Goal: Check status: Check status

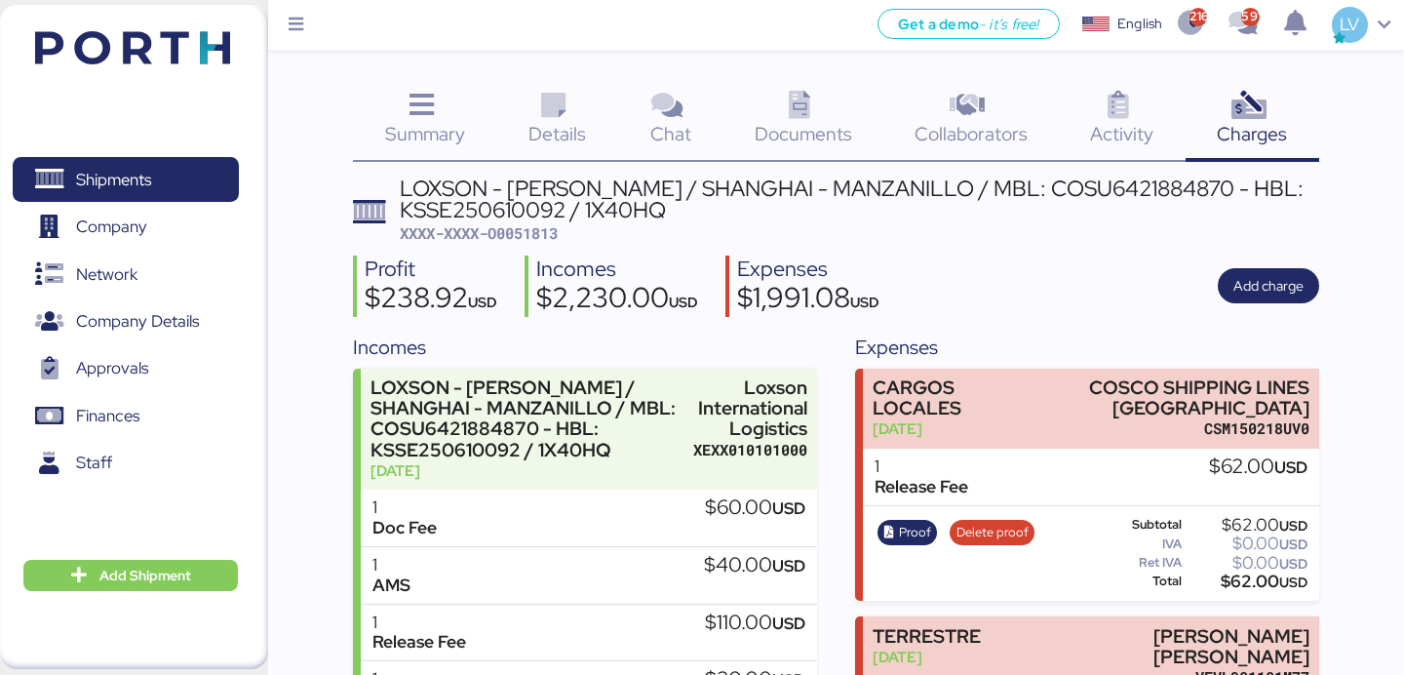
click at [148, 26] on header at bounding box center [104, 45] width 188 height 60
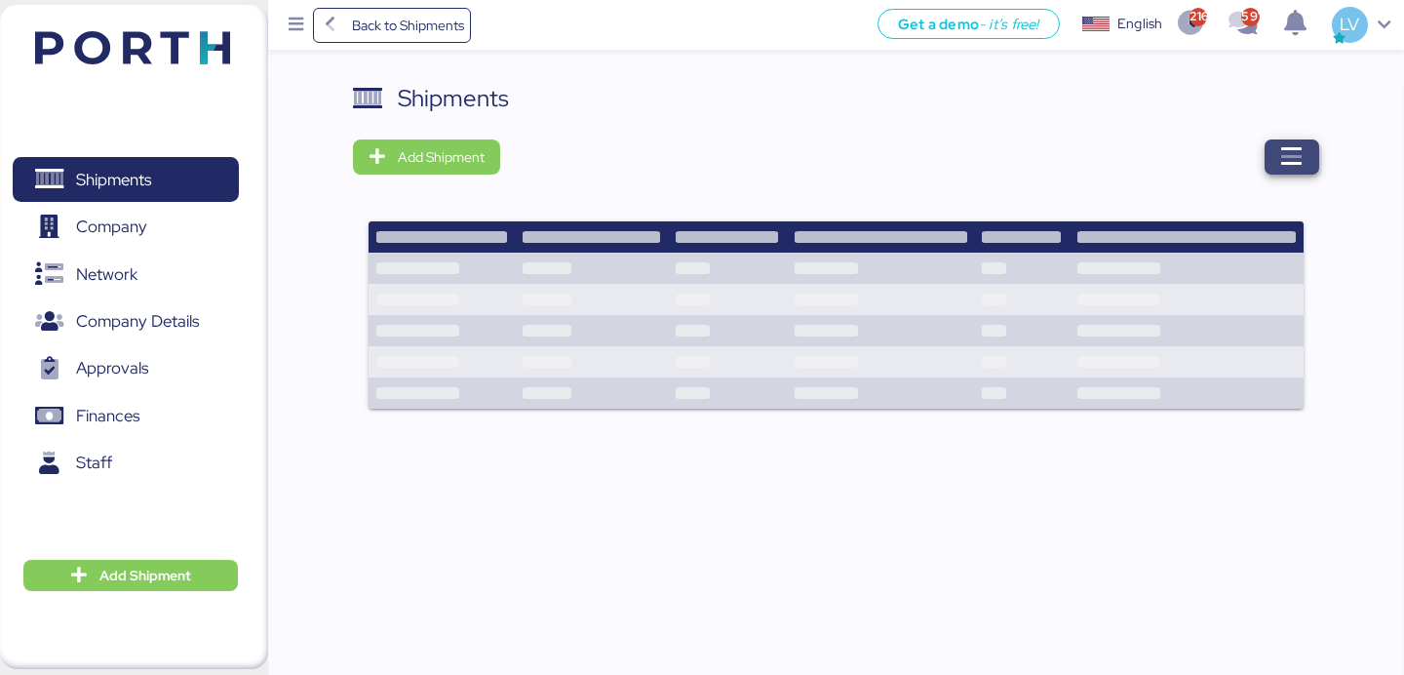
click at [1308, 145] on span "button" at bounding box center [1292, 156] width 55 height 35
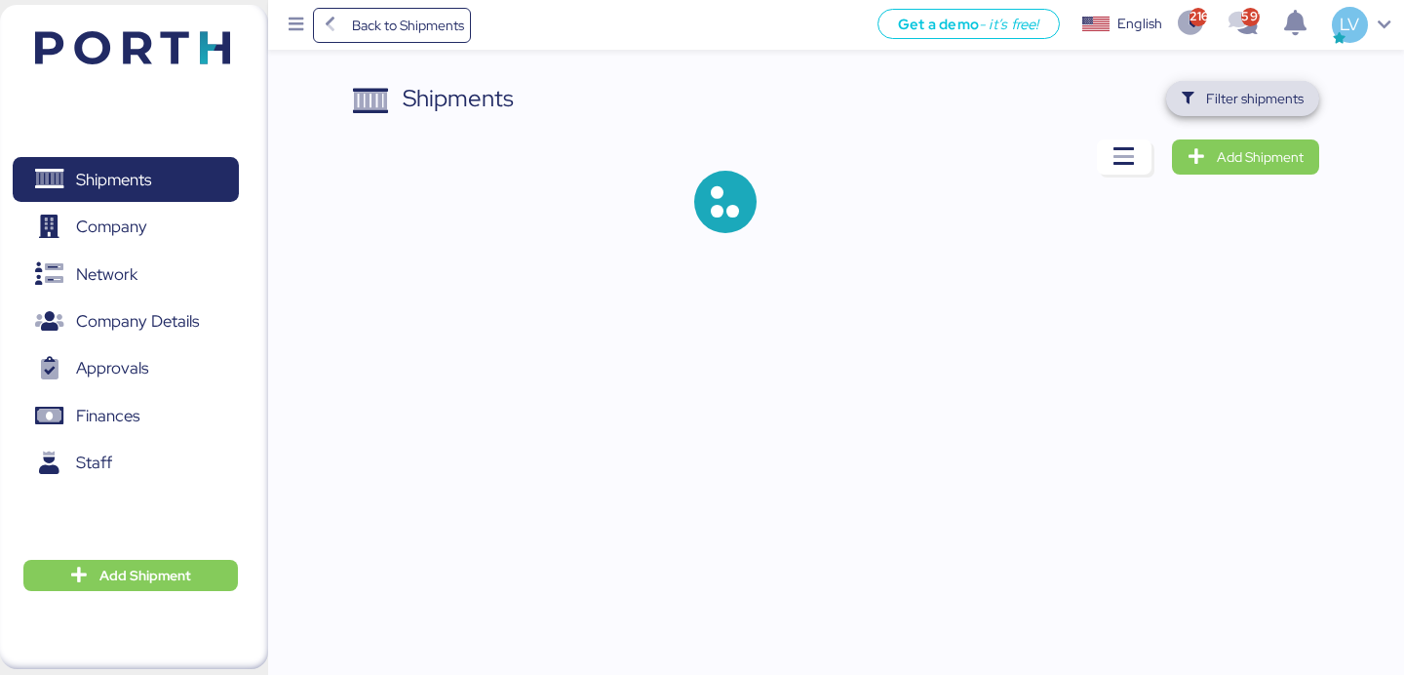
click at [1257, 106] on span "Filter shipments" at bounding box center [1255, 98] width 98 height 23
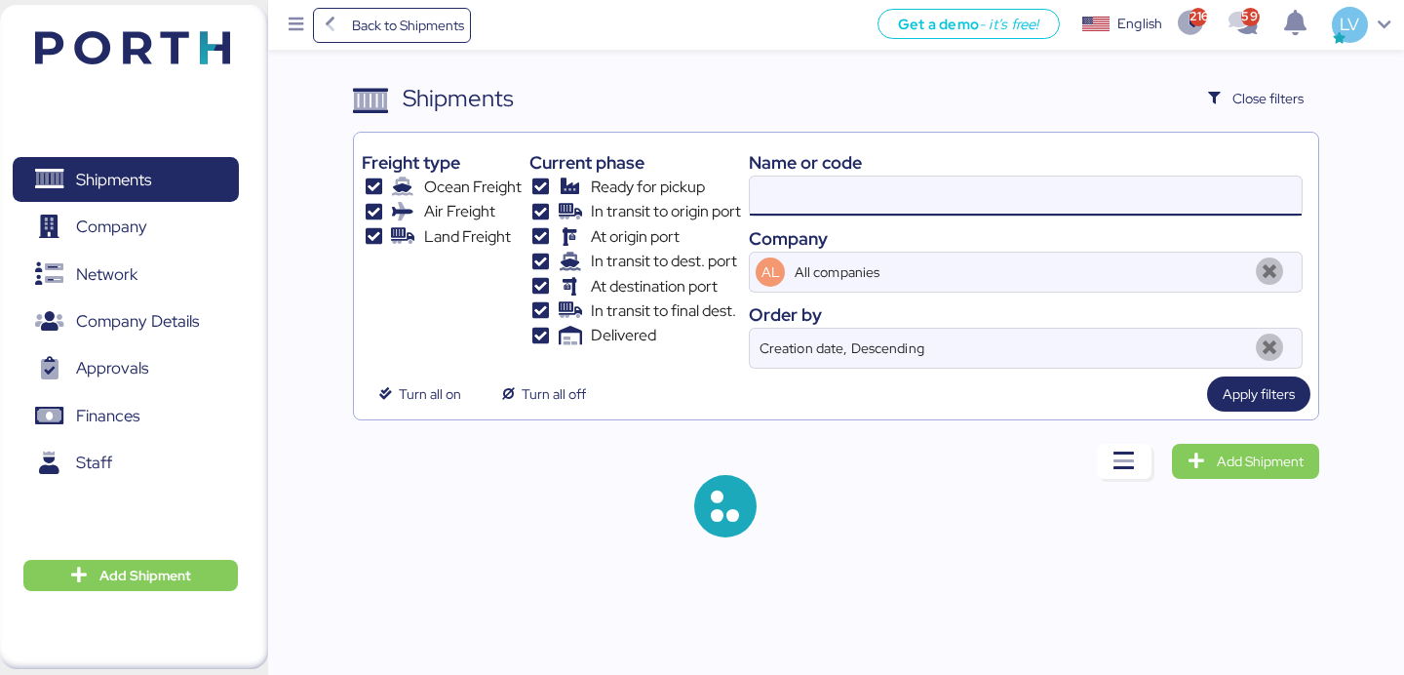
click at [1096, 185] on input at bounding box center [1026, 195] width 552 height 39
paste input "O0052024"
type input "O0052024"
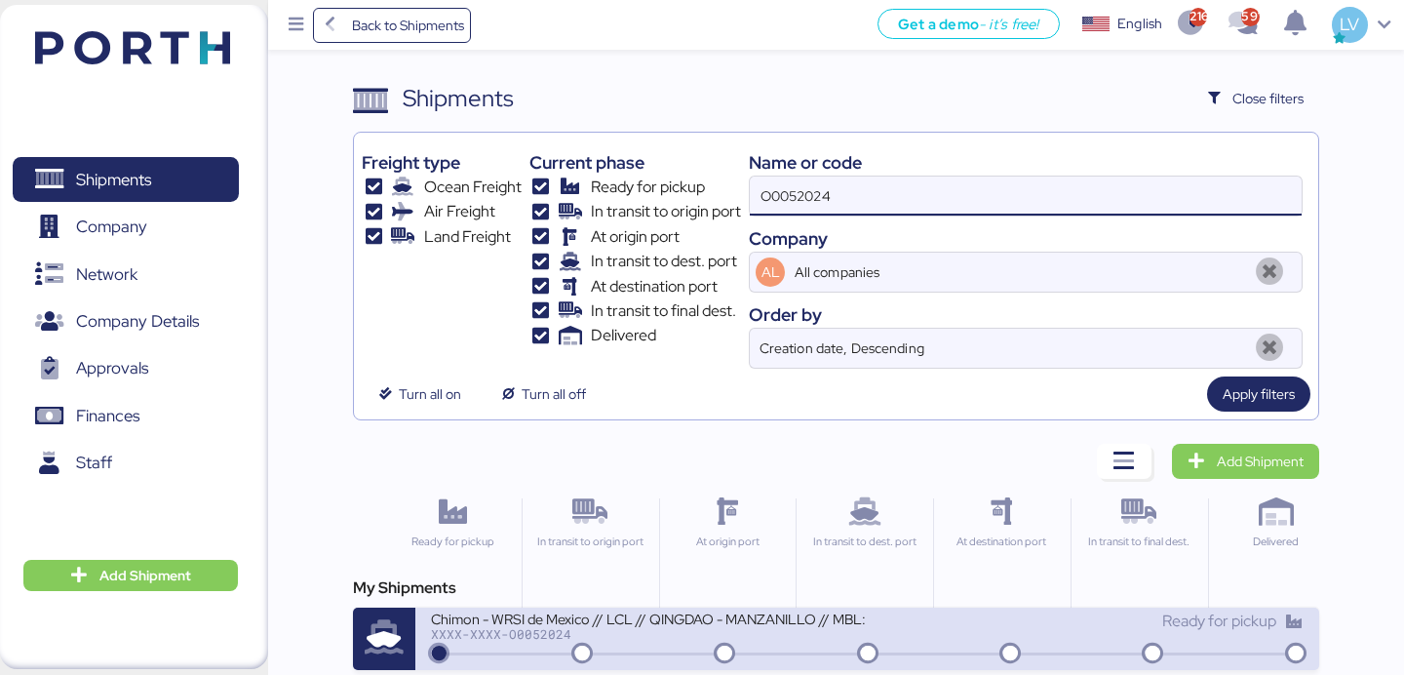
click at [742, 626] on div "Chimon - WRSI de Mexico // LCL // QINGDAO - MANZANILLO // MBL: TAOZLO11722 - HB…" at bounding box center [649, 617] width 436 height 17
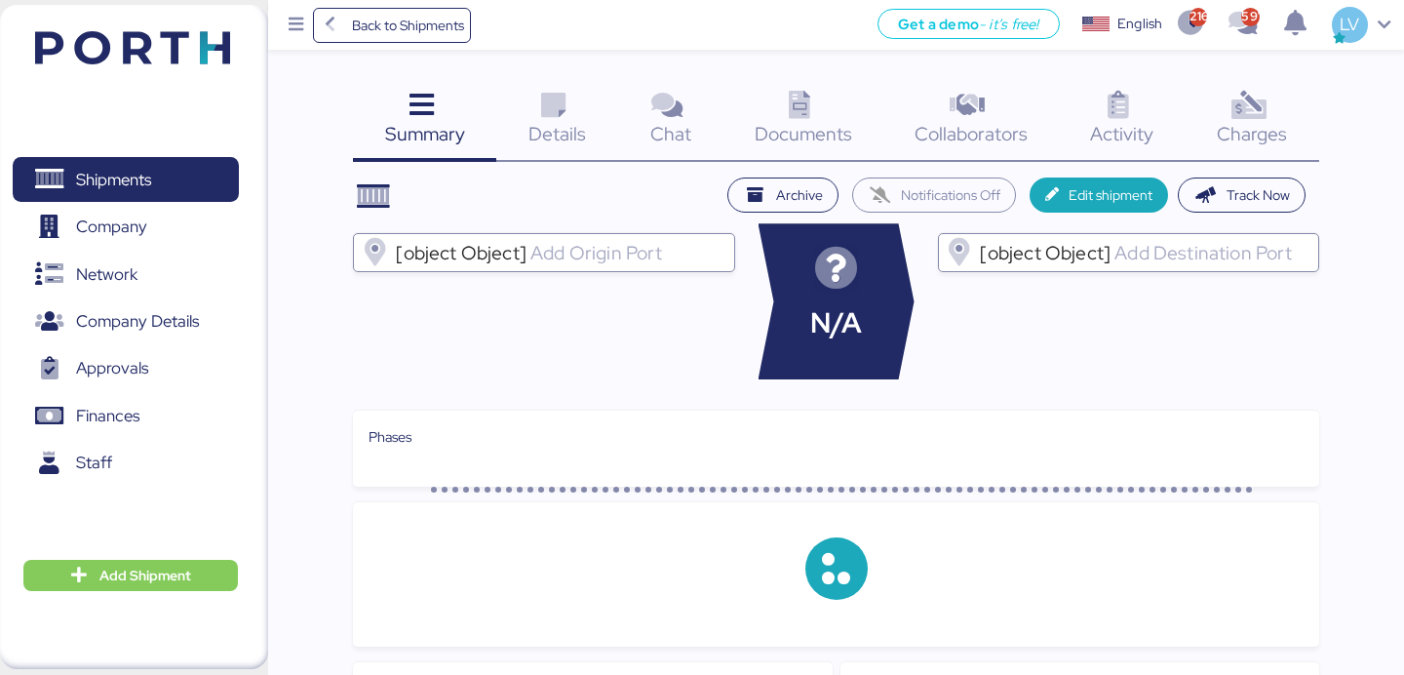
click at [1275, 99] on div "Summary 0 Details 0 Chat 0 Documents 0 Collaborators 0 Activity 0 Charges 0" at bounding box center [835, 121] width 965 height 81
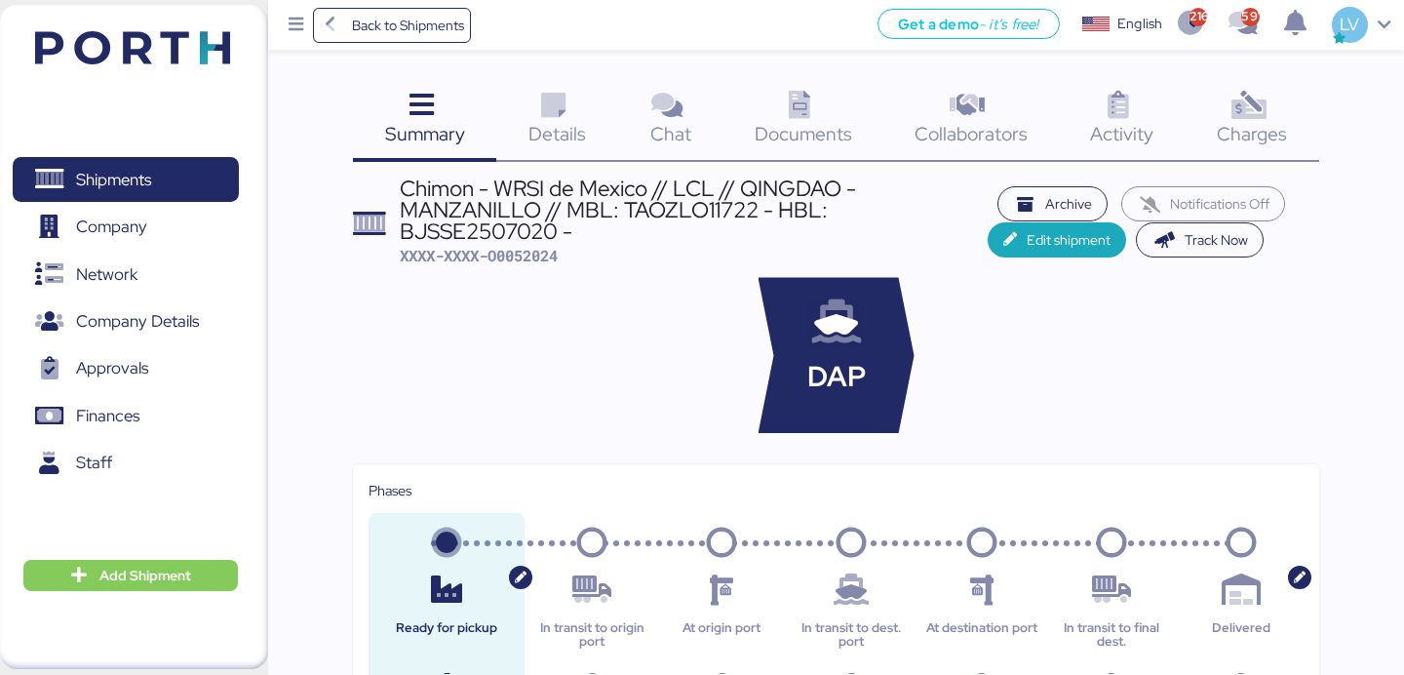
click at [1248, 104] on icon at bounding box center [1249, 106] width 42 height 28
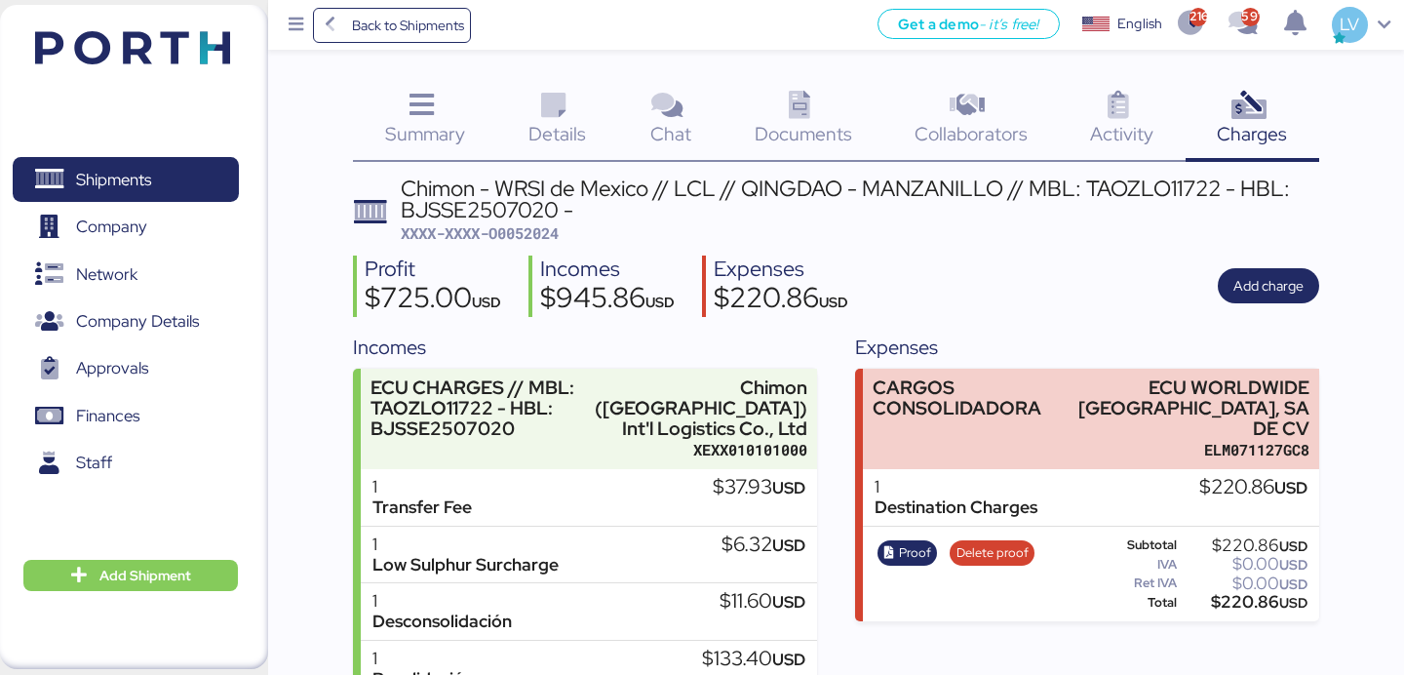
click at [454, 113] on div "Summary 0" at bounding box center [424, 121] width 143 height 81
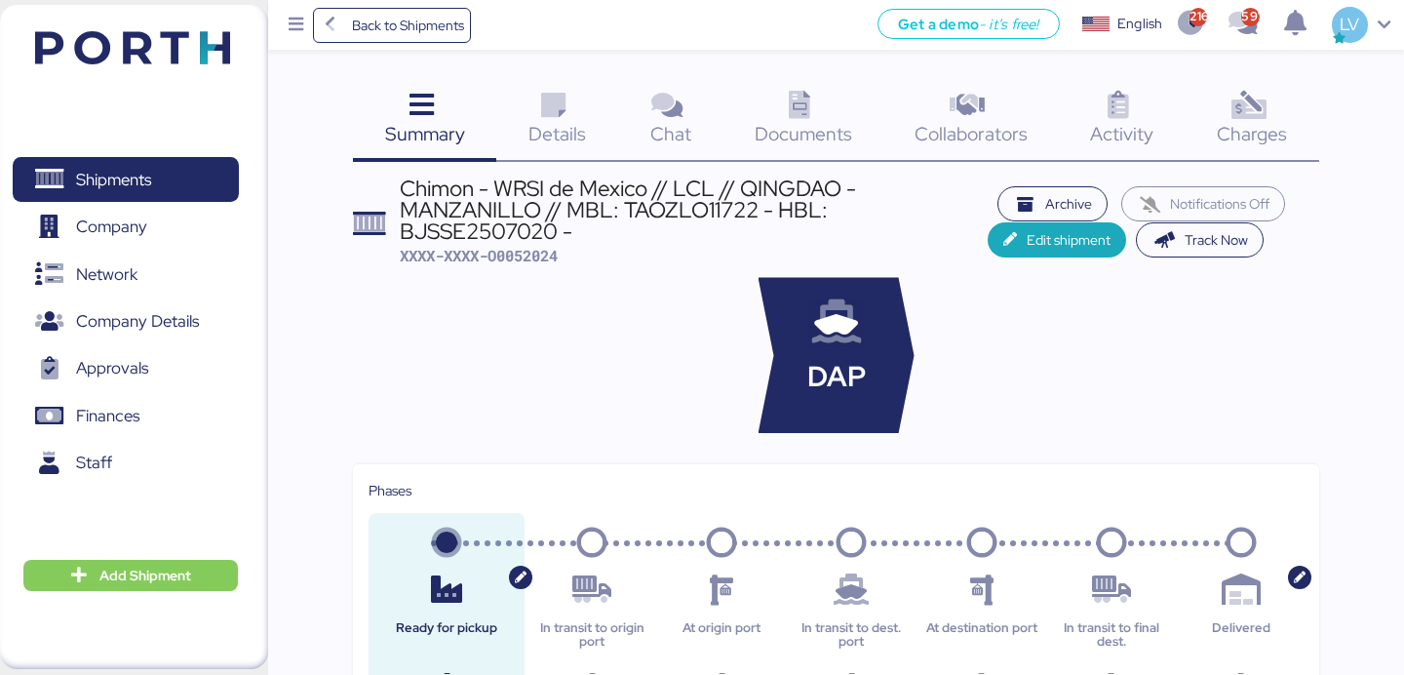
click at [1248, 135] on span "Charges" at bounding box center [1252, 133] width 70 height 25
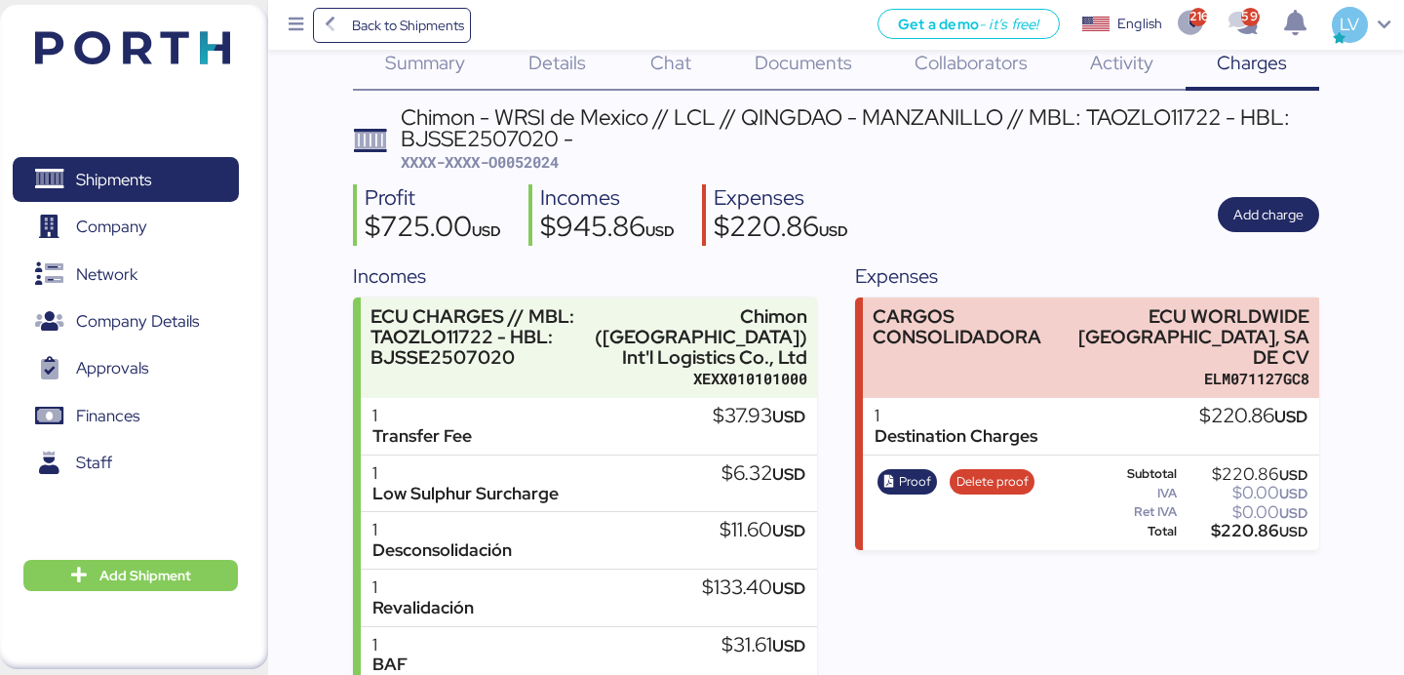
scroll to position [29, 0]
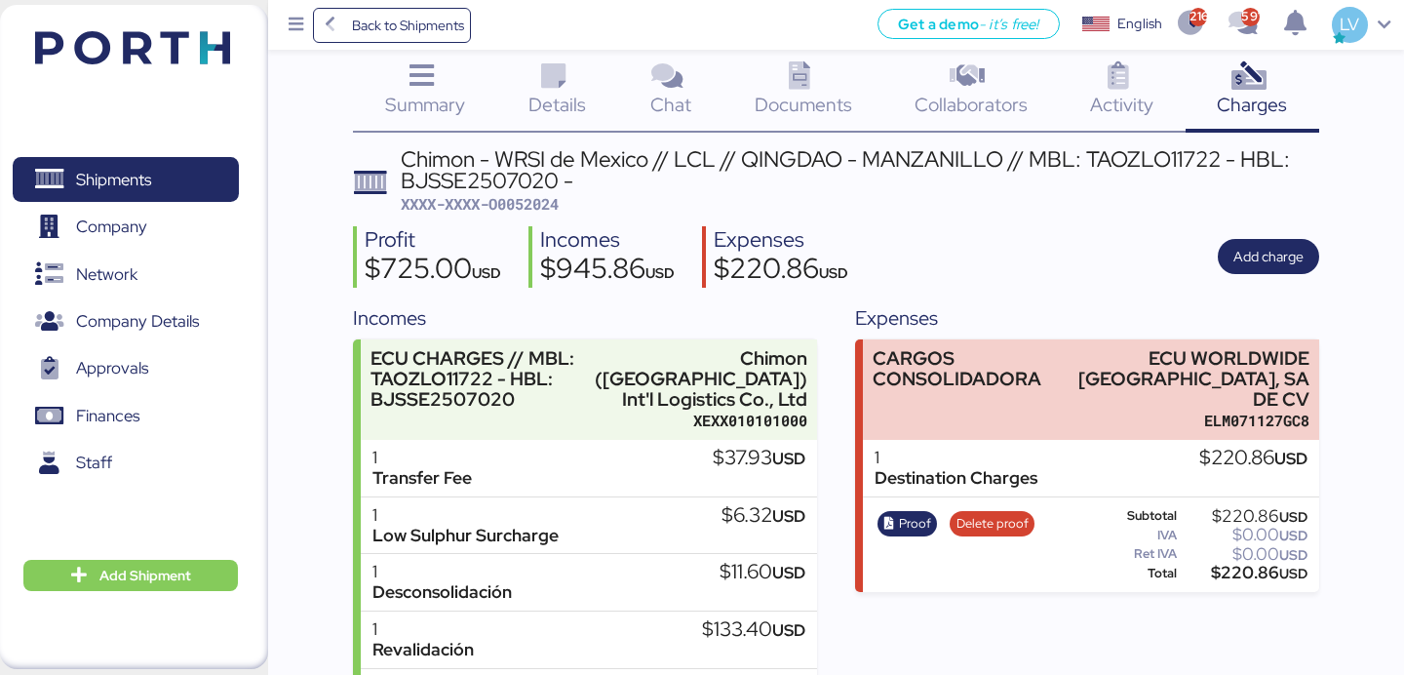
click at [585, 107] on div "Details 0" at bounding box center [557, 92] width 122 height 81
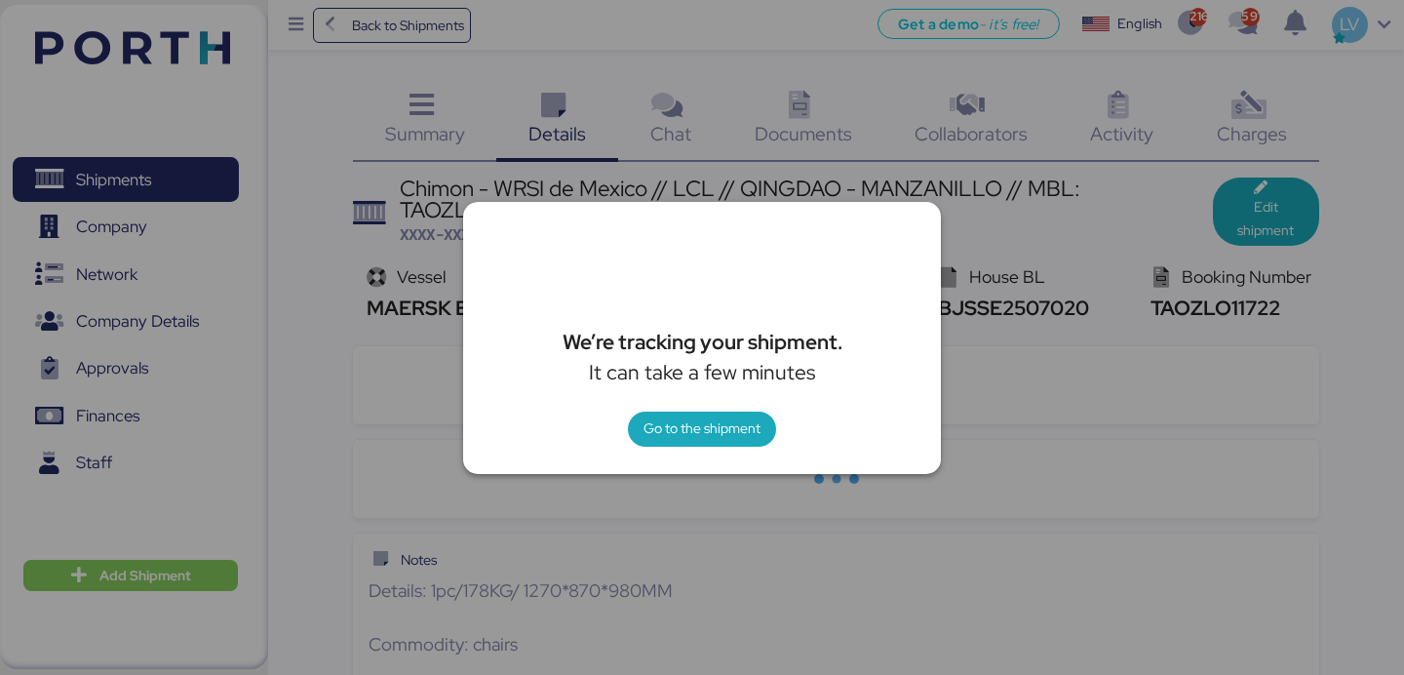
click at [986, 392] on div at bounding box center [702, 337] width 1404 height 675
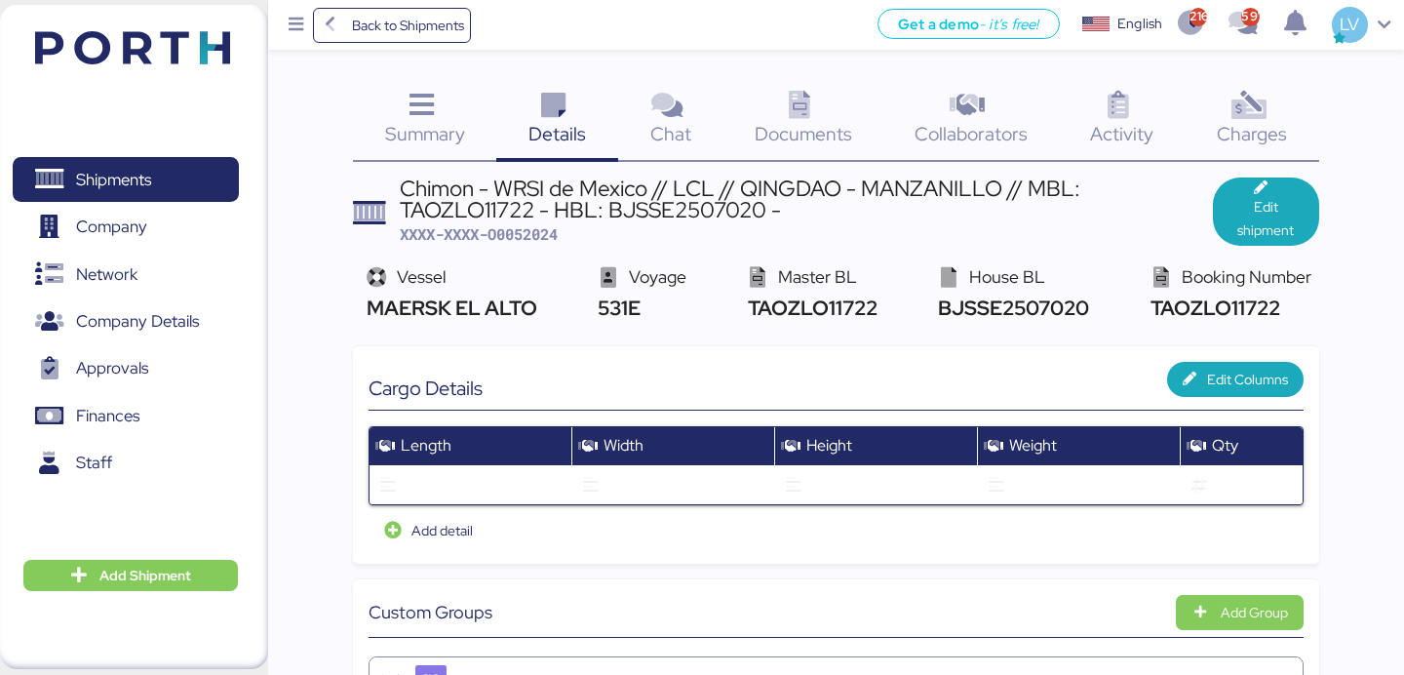
click at [1235, 151] on div "Charges 0" at bounding box center [1253, 121] width 134 height 81
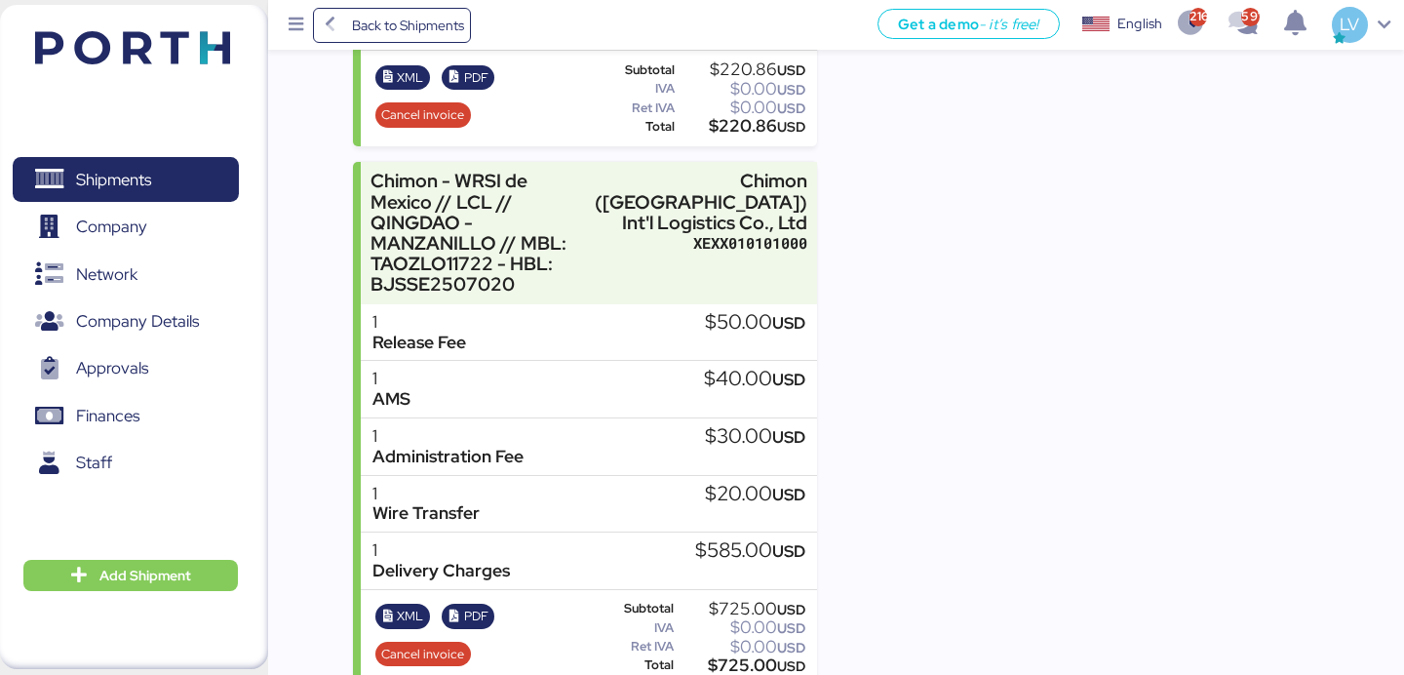
scroll to position [709, 0]
